Goal: Navigation & Orientation: Find specific page/section

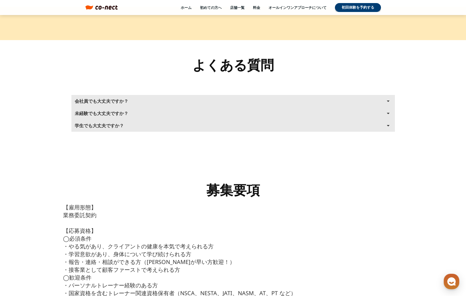
scroll to position [2398, 0]
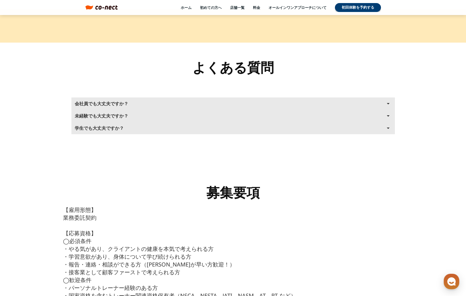
click at [387, 100] on icon "arrow_drop_up" at bounding box center [387, 103] width 7 height 7
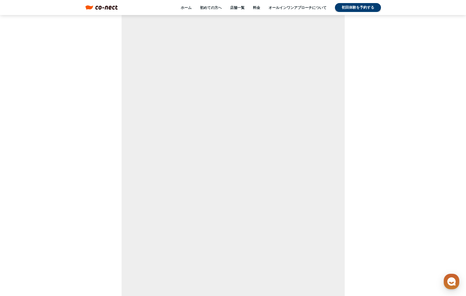
scroll to position [2970, 0]
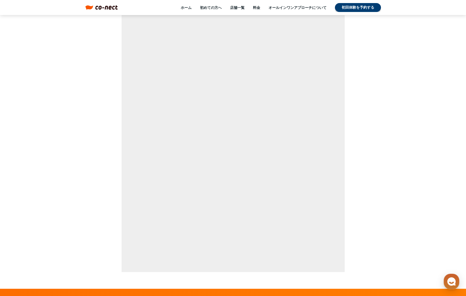
scroll to position [3473, 0]
